Goal: Navigation & Orientation: Find specific page/section

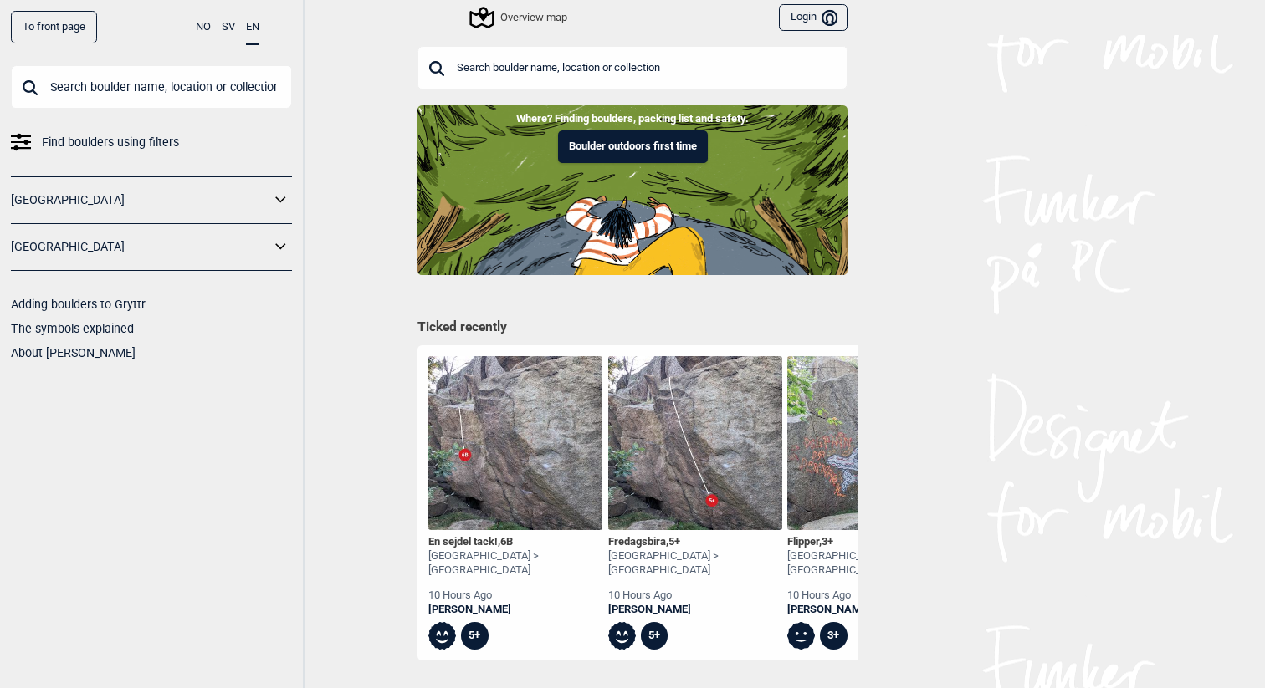
click at [614, 74] on input "text" at bounding box center [632, 67] width 430 height 43
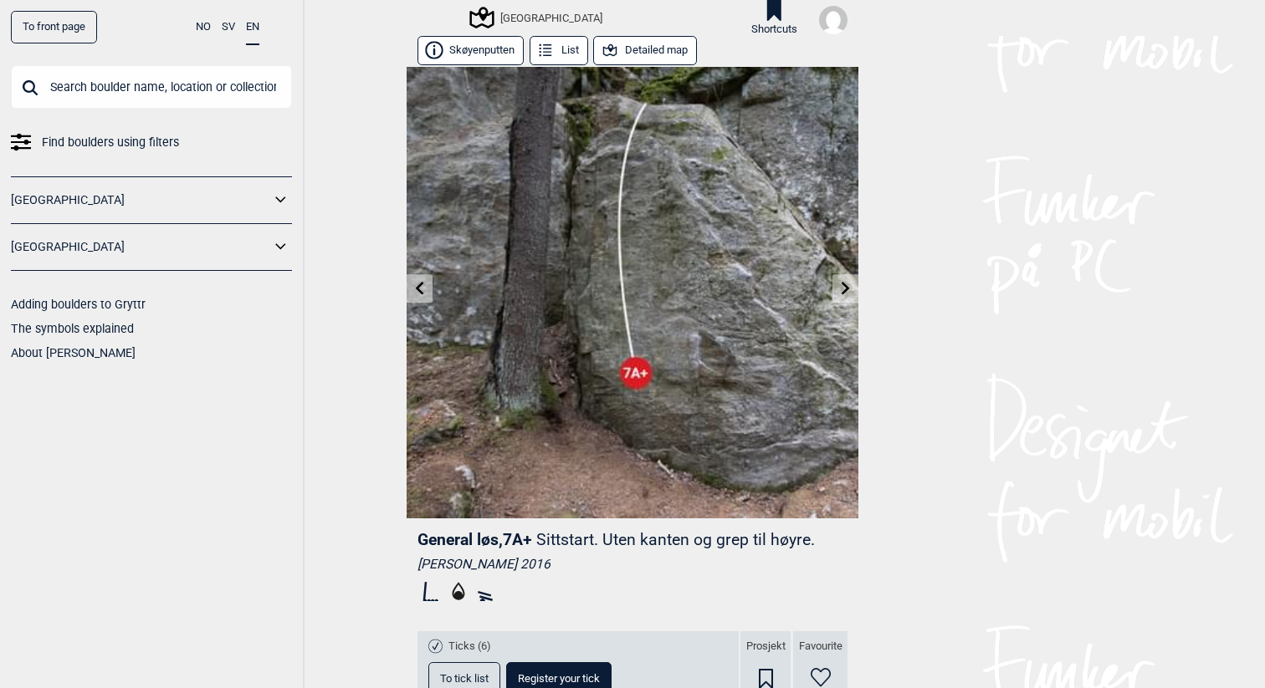
click at [627, 46] on button "Detailed map" at bounding box center [645, 50] width 104 height 29
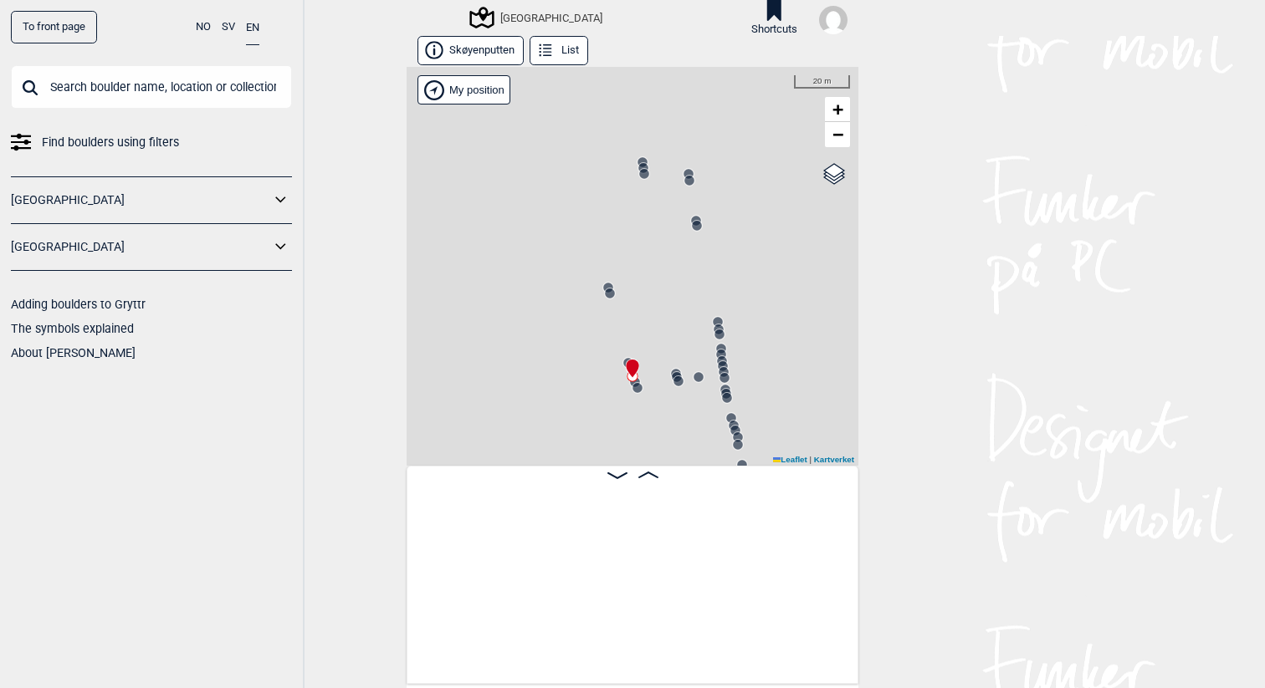
scroll to position [0, 14699]
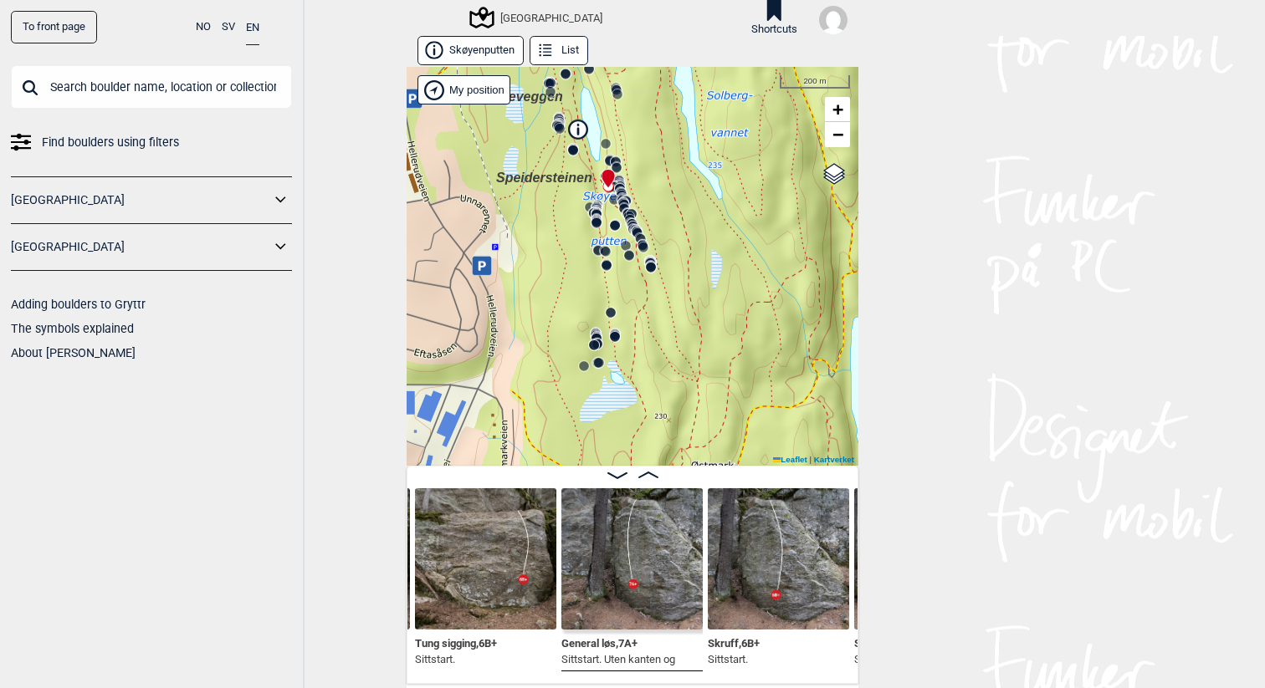
drag, startPoint x: 600, startPoint y: 403, endPoint x: 606, endPoint y: 207, distance: 196.7
click at [606, 207] on div "Speidersteinen Barnehageveggen Cowboyveggen Bølerveggen [GEOGRAPHIC_DATA]" at bounding box center [632, 266] width 452 height 399
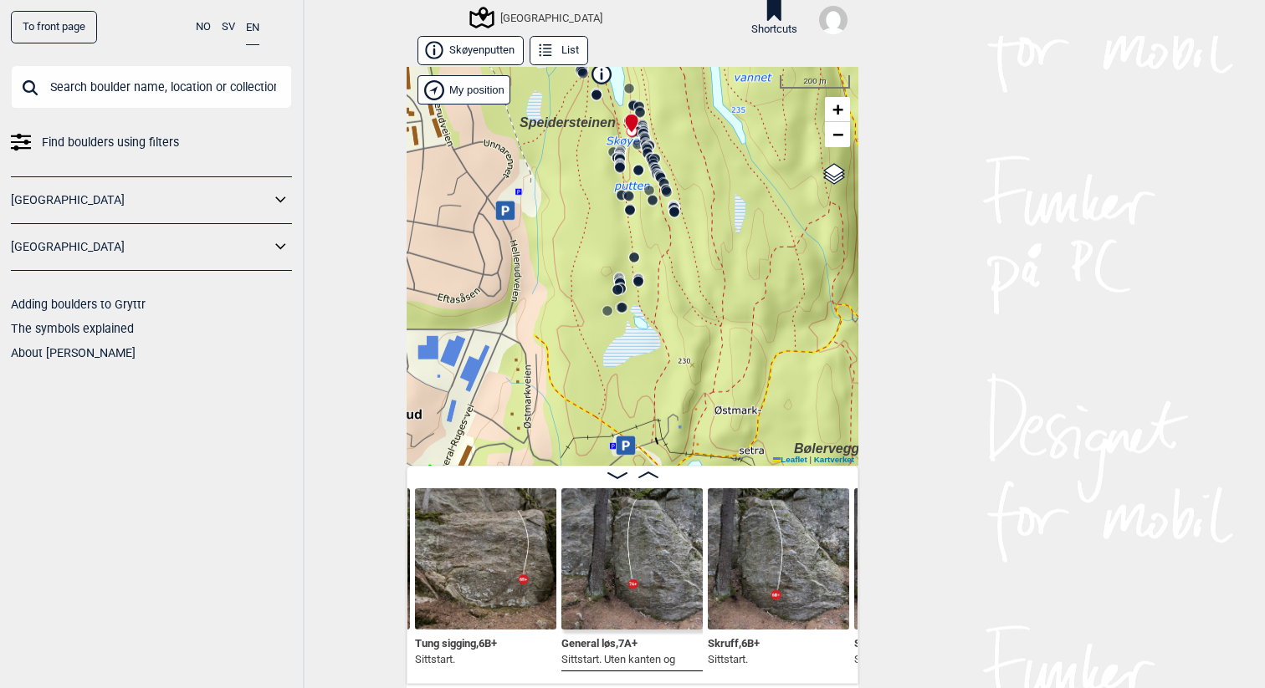
drag, startPoint x: 555, startPoint y: 268, endPoint x: 577, endPoint y: 219, distance: 53.2
click at [577, 219] on div "Speidersteinen Barnehageveggen Cowboyveggen Bølerveggen [GEOGRAPHIC_DATA]" at bounding box center [632, 266] width 452 height 399
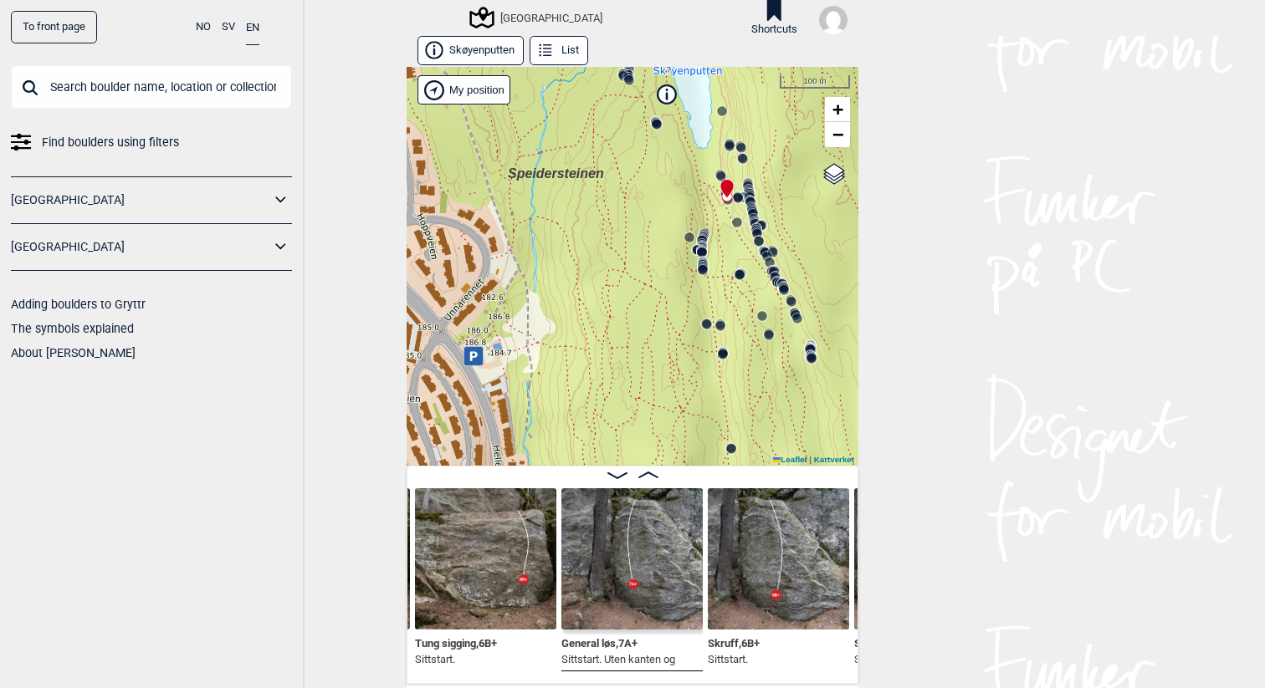
drag, startPoint x: 567, startPoint y: 176, endPoint x: 607, endPoint y: 330, distance: 158.2
click at [607, 330] on div "Speidersteinen Barnehageveggen Cowboyveggen Bølerveggen [GEOGRAPHIC_DATA]" at bounding box center [632, 266] width 452 height 399
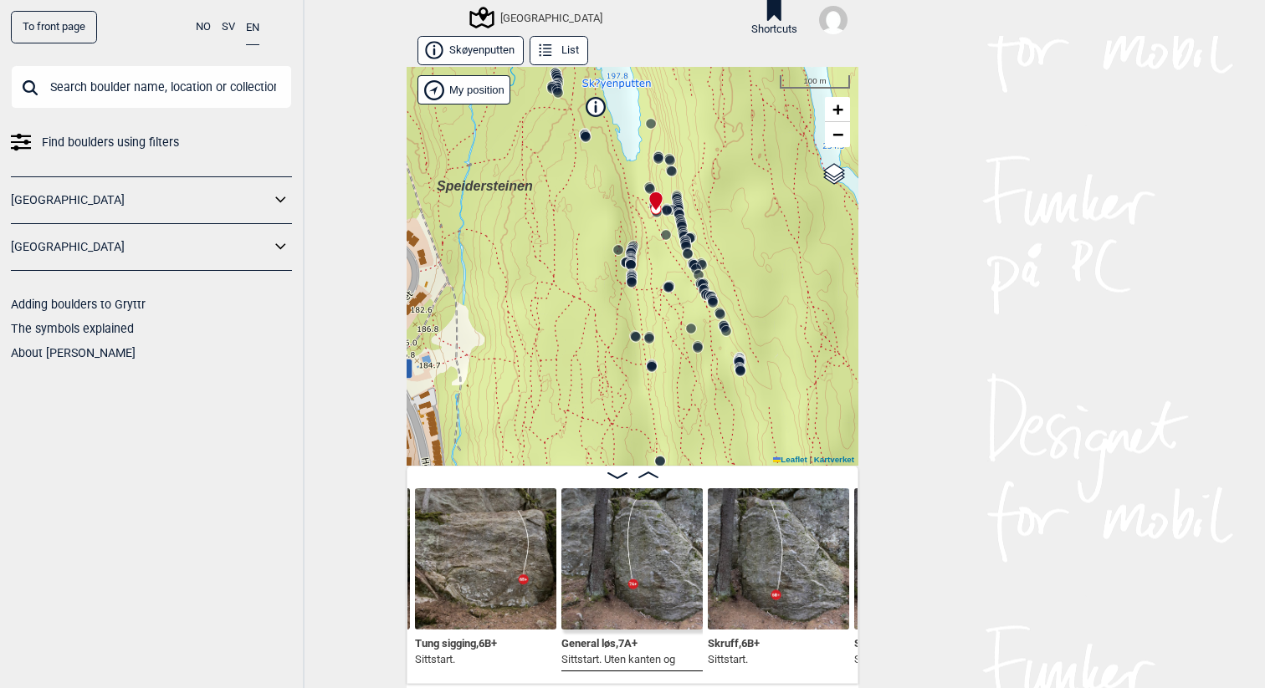
drag, startPoint x: 583, startPoint y: 243, endPoint x: 511, endPoint y: 254, distance: 72.9
click at [512, 254] on div "Speidersteinen Barnehageveggen Cowboyveggen Bølerveggen [GEOGRAPHIC_DATA]" at bounding box center [632, 266] width 452 height 399
